Goal: Transaction & Acquisition: Purchase product/service

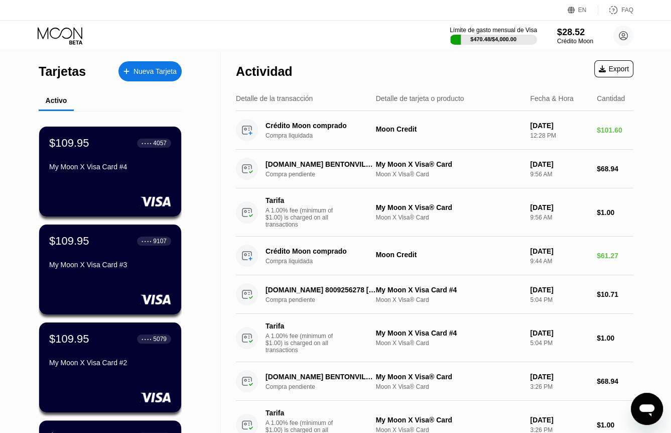
scroll to position [2167, 0]
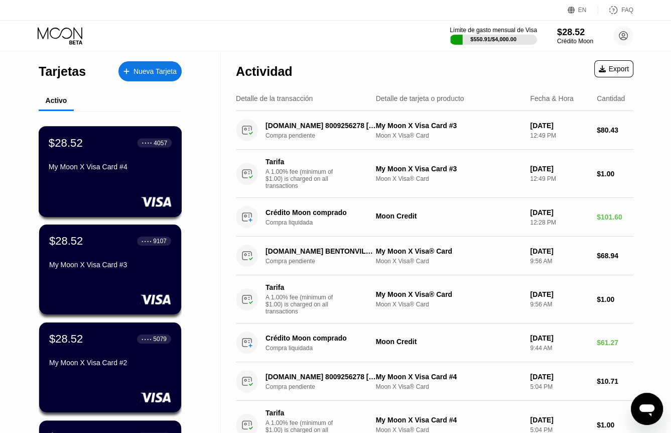
click at [124, 175] on div "My Moon X Visa Card #4" at bounding box center [110, 169] width 123 height 12
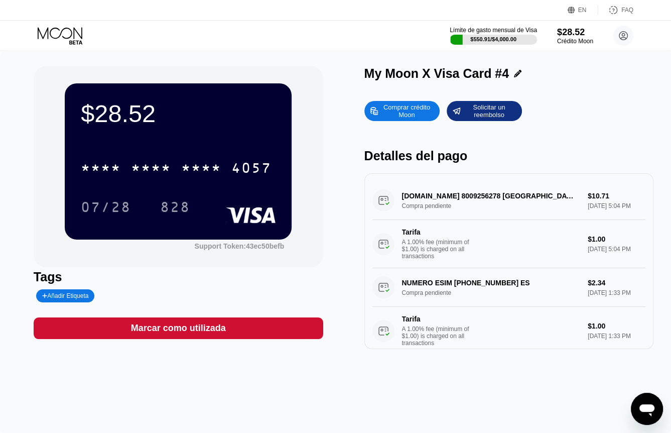
click at [418, 113] on div "Comprar crédito Moon" at bounding box center [406, 111] width 55 height 16
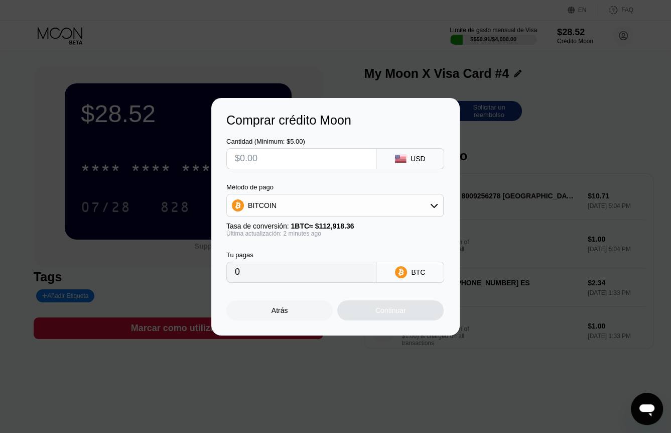
click at [261, 157] on input "text" at bounding box center [301, 159] width 133 height 20
type input "$1"
type input "0.00000886"
type input "$15"
type input "0.00013284"
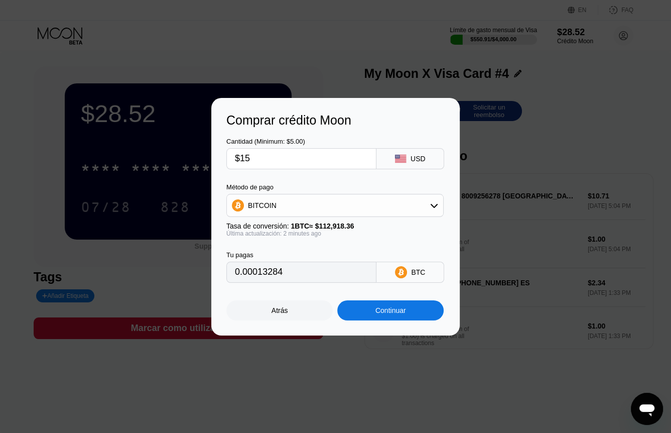
type input "$150"
type input "0.00132840"
click at [288, 155] on input "$150" at bounding box center [301, 159] width 133 height 20
type input "$150"
click at [368, 312] on div "Continuar" at bounding box center [390, 310] width 106 height 20
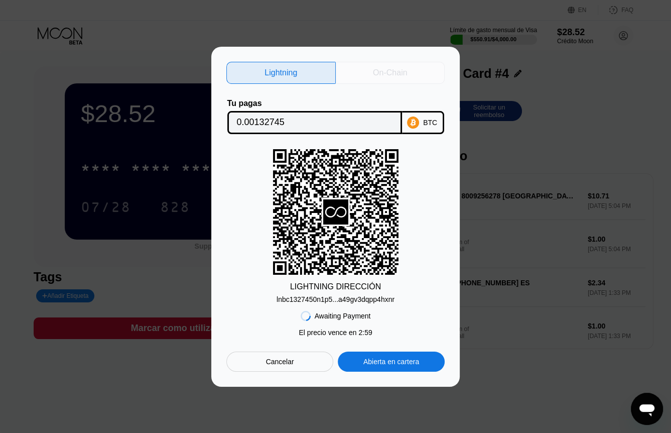
click at [375, 75] on div "On-Chain" at bounding box center [390, 73] width 34 height 10
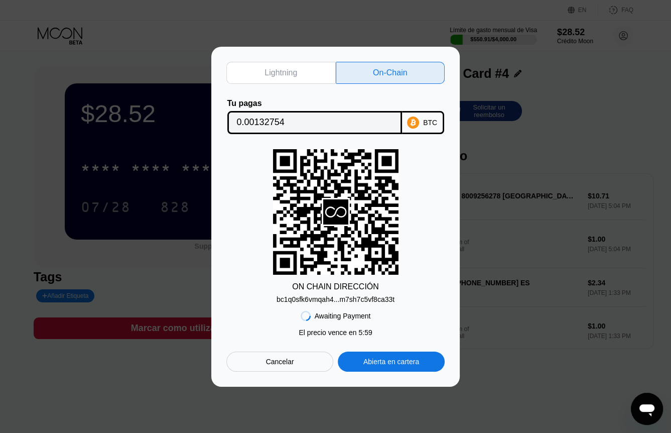
click at [265, 118] on input "0.00132754" at bounding box center [315, 122] width 156 height 20
click at [330, 297] on div "bc1q0sfk6vmqah4...m7sh7c5vf8ca33t" at bounding box center [336, 299] width 118 height 8
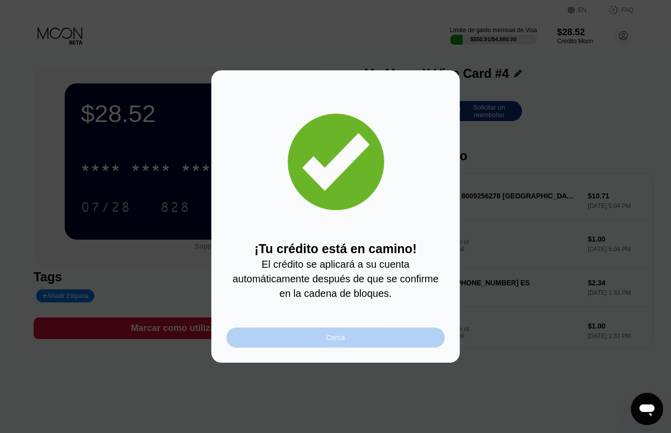
click at [329, 340] on div "Cerca" at bounding box center [335, 337] width 19 height 8
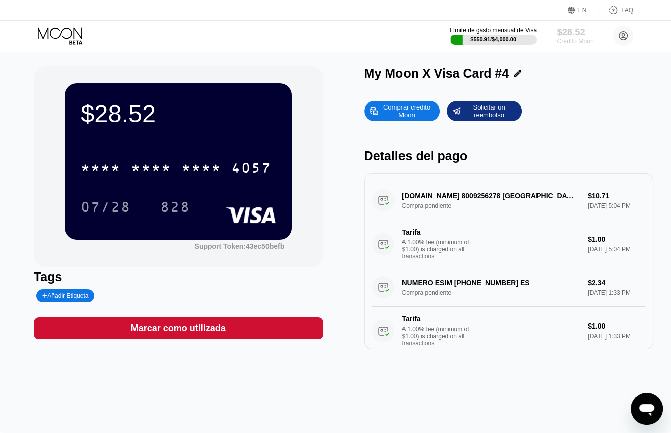
click at [578, 38] on div "Crédito Moon" at bounding box center [575, 41] width 37 height 7
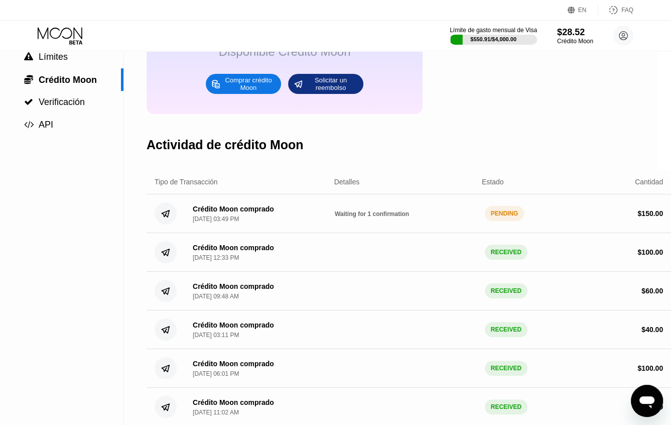
scroll to position [0, 14]
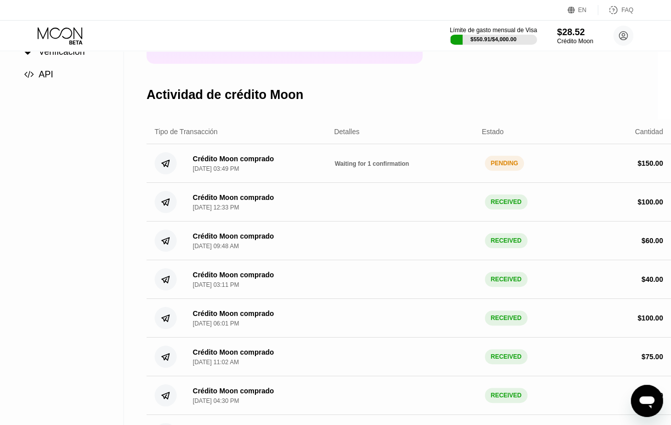
scroll to position [0, 14]
